Goal: Communication & Community: Answer question/provide support

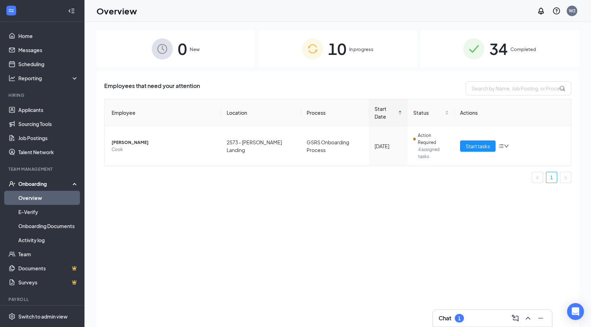
click at [450, 317] on h3 "Chat" at bounding box center [445, 318] width 13 height 8
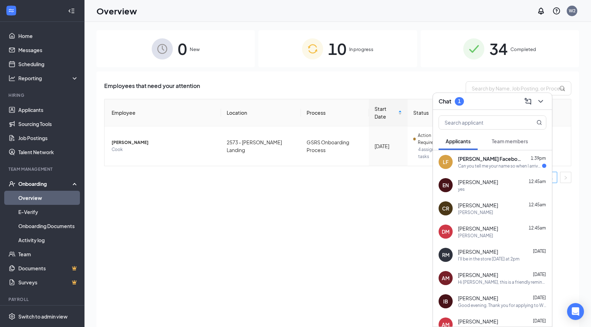
click at [485, 163] on div "Can you tell me your name so when I arrive I am able to speak to you" at bounding box center [500, 166] width 84 height 6
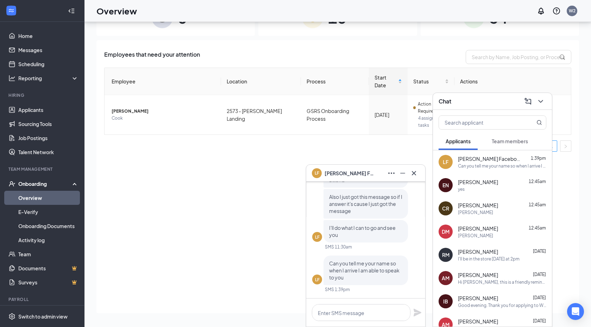
scroll to position [32, 0]
click at [353, 313] on textarea at bounding box center [361, 312] width 99 height 17
type textarea "My name is [PERSON_NAME]"
click at [415, 315] on icon "Plane" at bounding box center [418, 313] width 8 height 8
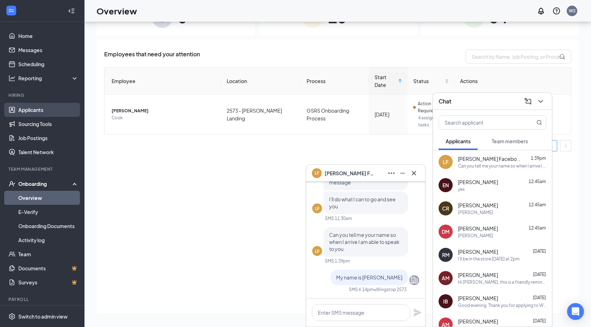
click at [18, 106] on link "Applicants" at bounding box center [48, 110] width 60 height 14
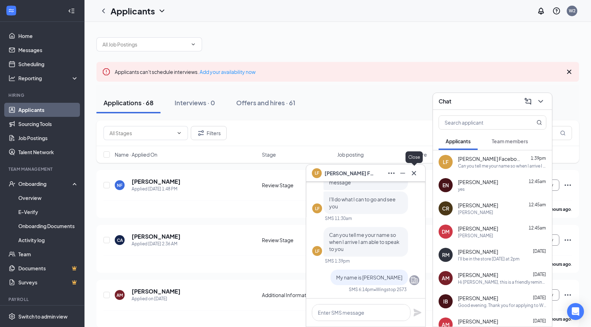
click at [418, 170] on button at bounding box center [413, 173] width 11 height 11
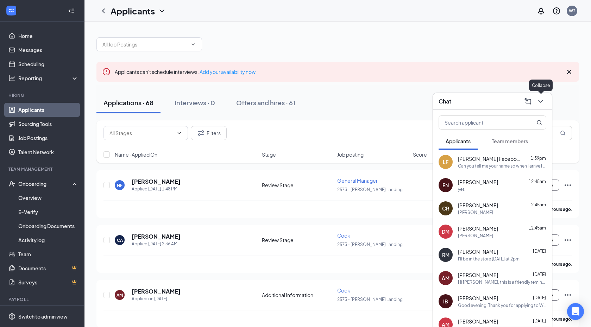
click at [542, 101] on icon "ChevronDown" at bounding box center [540, 101] width 5 height 3
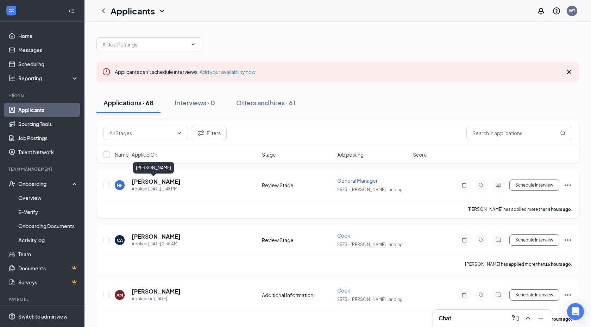
click at [145, 183] on h5 "[PERSON_NAME]" at bounding box center [156, 182] width 49 height 8
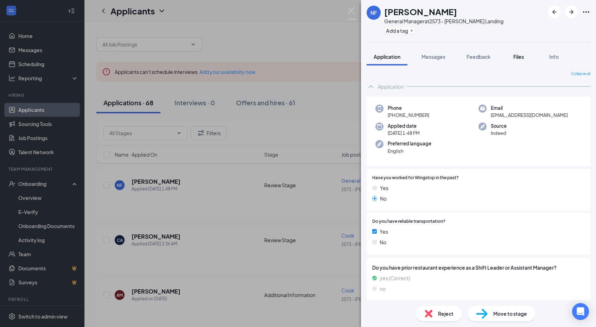
click at [519, 53] on button "Files" at bounding box center [519, 57] width 28 height 18
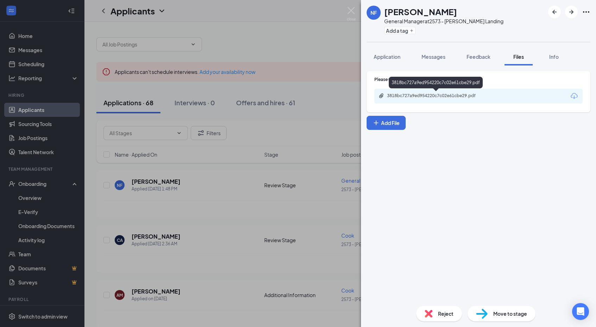
click at [414, 94] on div "3818bc727a9ed954220c7c02e61cbe29.pdf" at bounding box center [436, 96] width 99 height 6
click at [263, 235] on div "NF [PERSON_NAME] General Manager at 2573 - [PERSON_NAME] Landing Add a tag Appl…" at bounding box center [298, 163] width 596 height 327
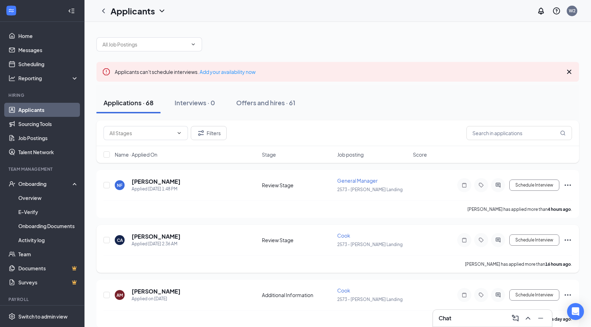
click at [102, 240] on div "CA [PERSON_NAME] Applied [DATE] 2:36 AM Review Stage Cook 2573 - [PERSON_NAME] …" at bounding box center [337, 249] width 482 height 48
click at [105, 240] on input "checkbox" at bounding box center [106, 240] width 6 height 6
checkbox input "true"
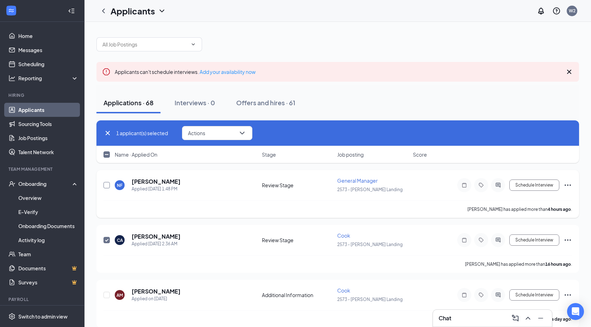
click at [105, 186] on input "checkbox" at bounding box center [106, 185] width 6 height 6
checkbox input "true"
click at [224, 133] on button "Actions" at bounding box center [217, 133] width 70 height 14
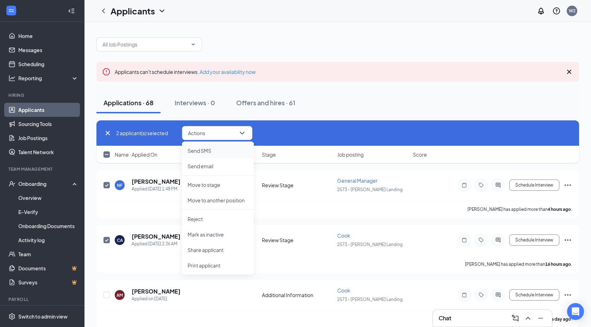
click at [197, 149] on p "Send SMS" at bounding box center [218, 150] width 61 height 7
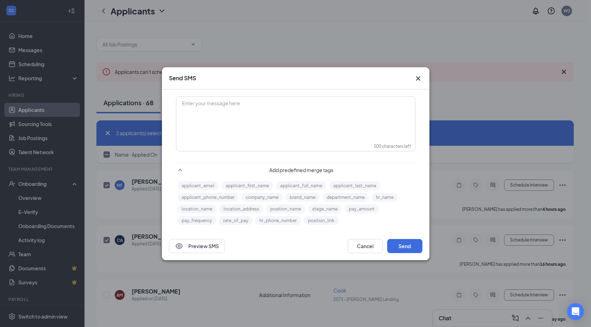
click at [221, 119] on div "Enter your message here" at bounding box center [296, 114] width 238 height 35
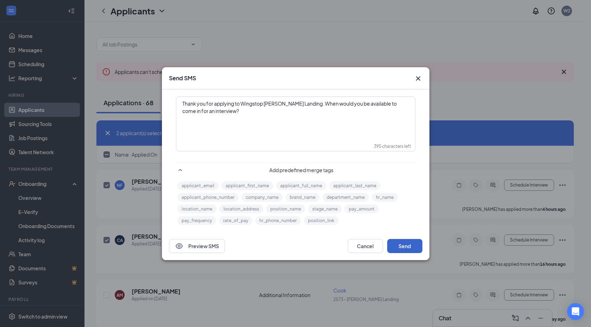
click at [398, 246] on button "Send" at bounding box center [404, 246] width 35 height 14
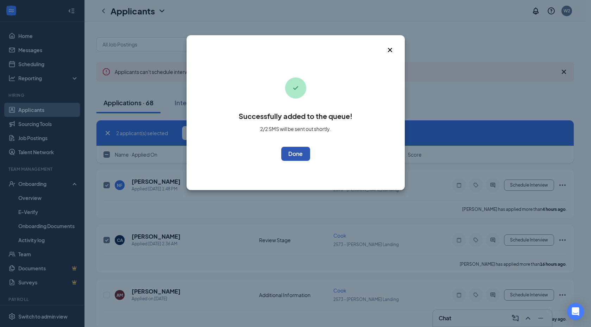
click at [298, 154] on button "OK" at bounding box center [295, 154] width 29 height 14
